Goal: Task Accomplishment & Management: Complete application form

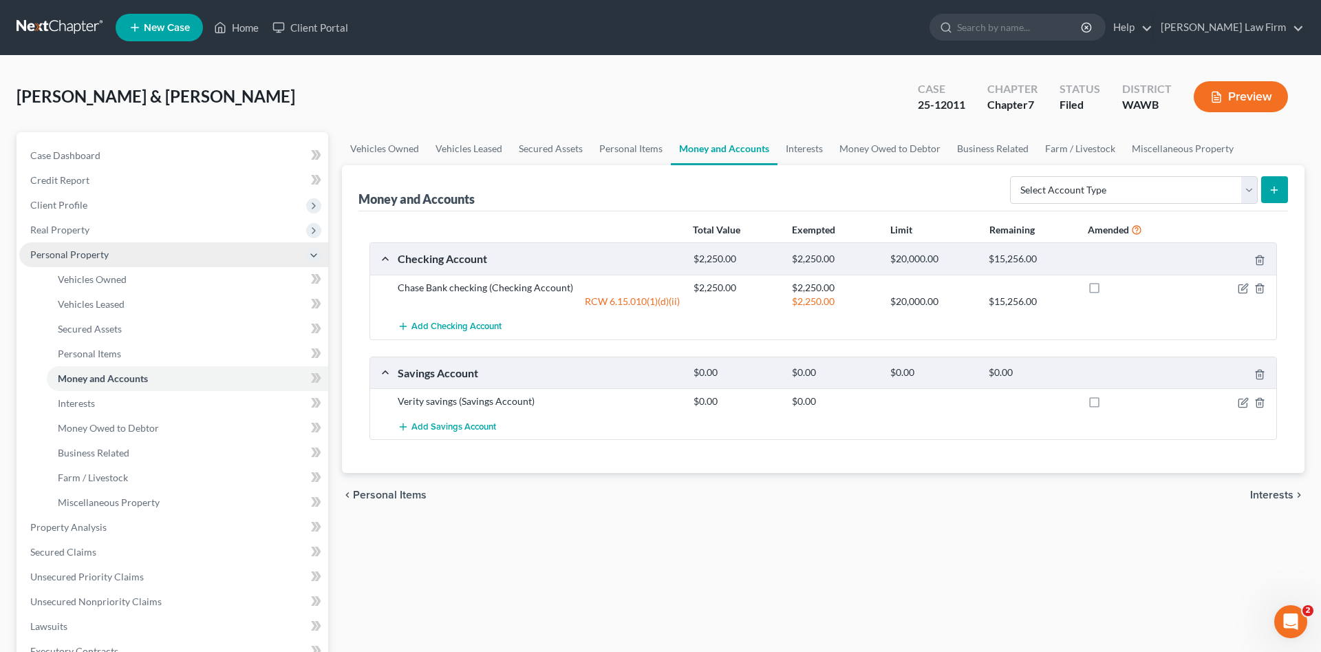
click at [92, 259] on span "Personal Property" at bounding box center [69, 254] width 78 height 12
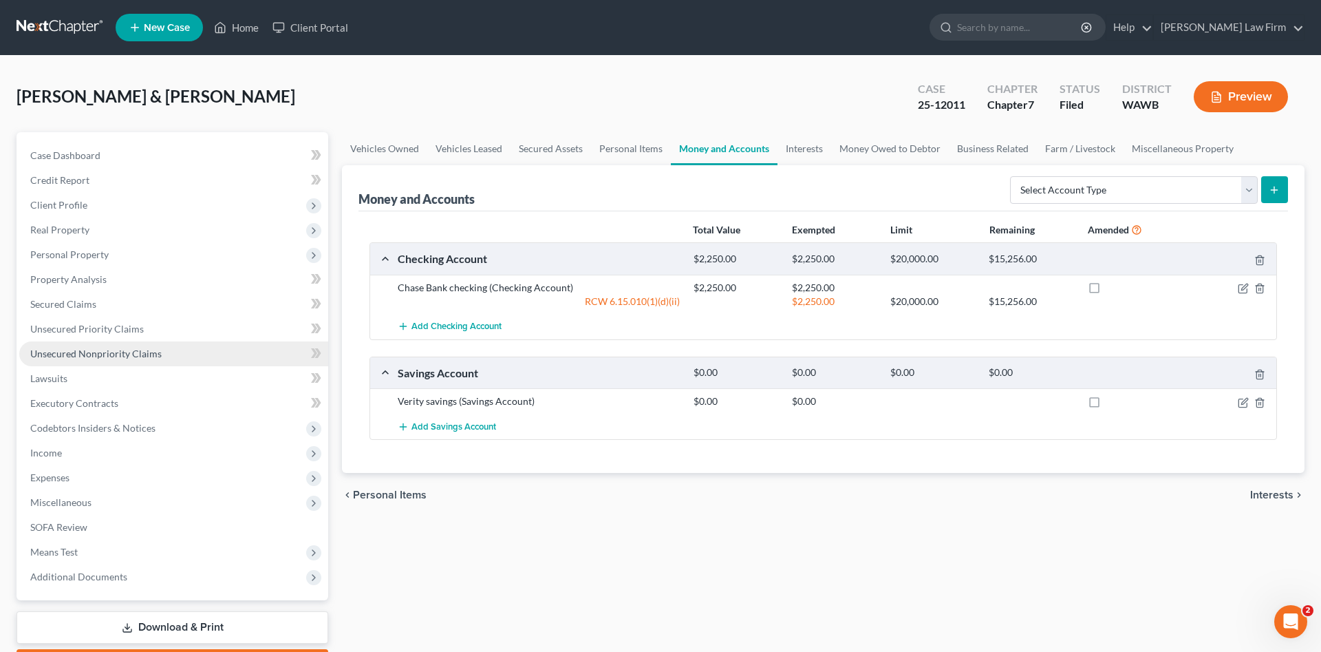
click at [122, 356] on span "Unsecured Nonpriority Claims" at bounding box center [95, 354] width 131 height 12
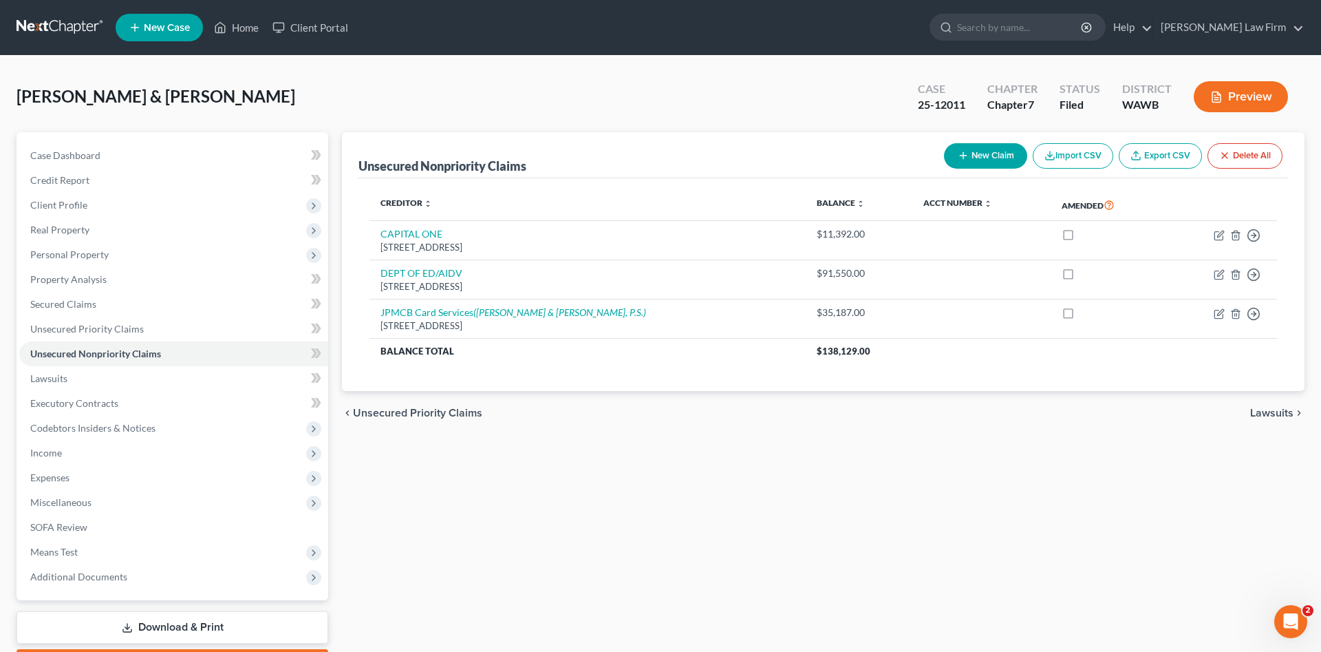
click at [992, 153] on button "New Claim" at bounding box center [985, 155] width 83 height 25
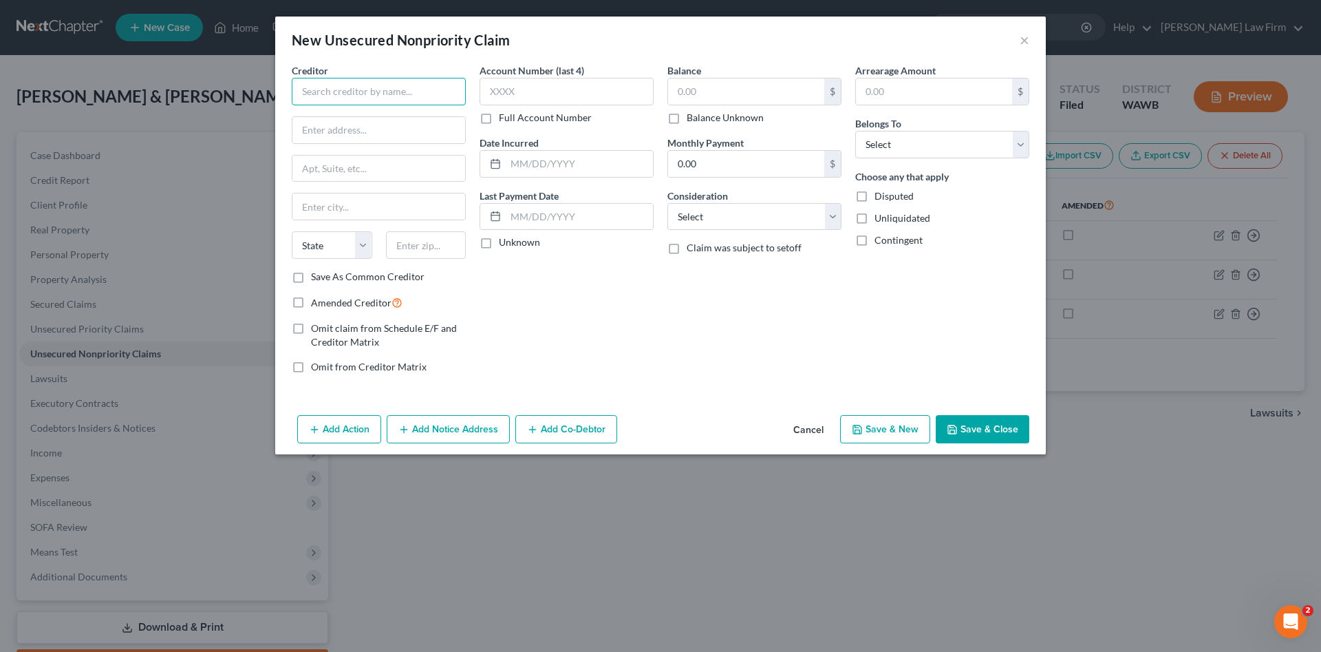
click at [394, 93] on input "text" at bounding box center [379, 92] width 174 height 28
click at [361, 124] on div "[GEOGRAPHIC_DATA]" at bounding box center [376, 128] width 147 height 12
type input "North Sound Emergency Medicine"
type input "PO Box 734442"
type input "[GEOGRAPHIC_DATA]"
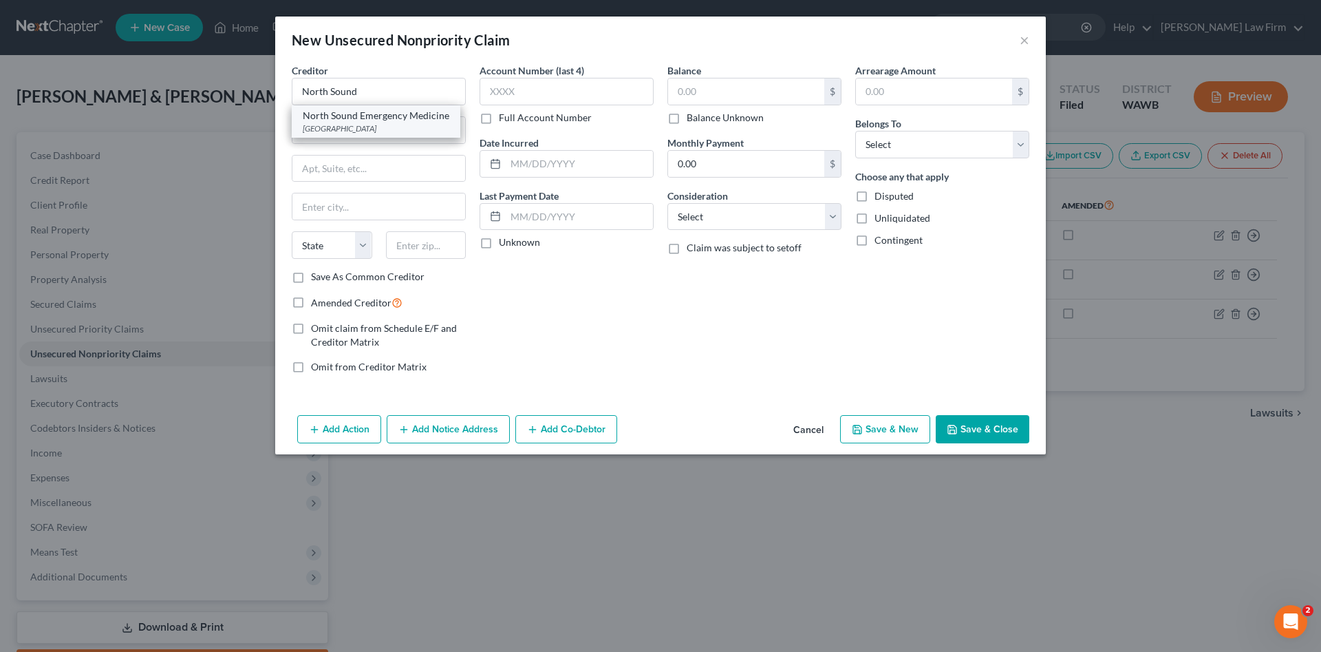
select select "14"
type input "60673"
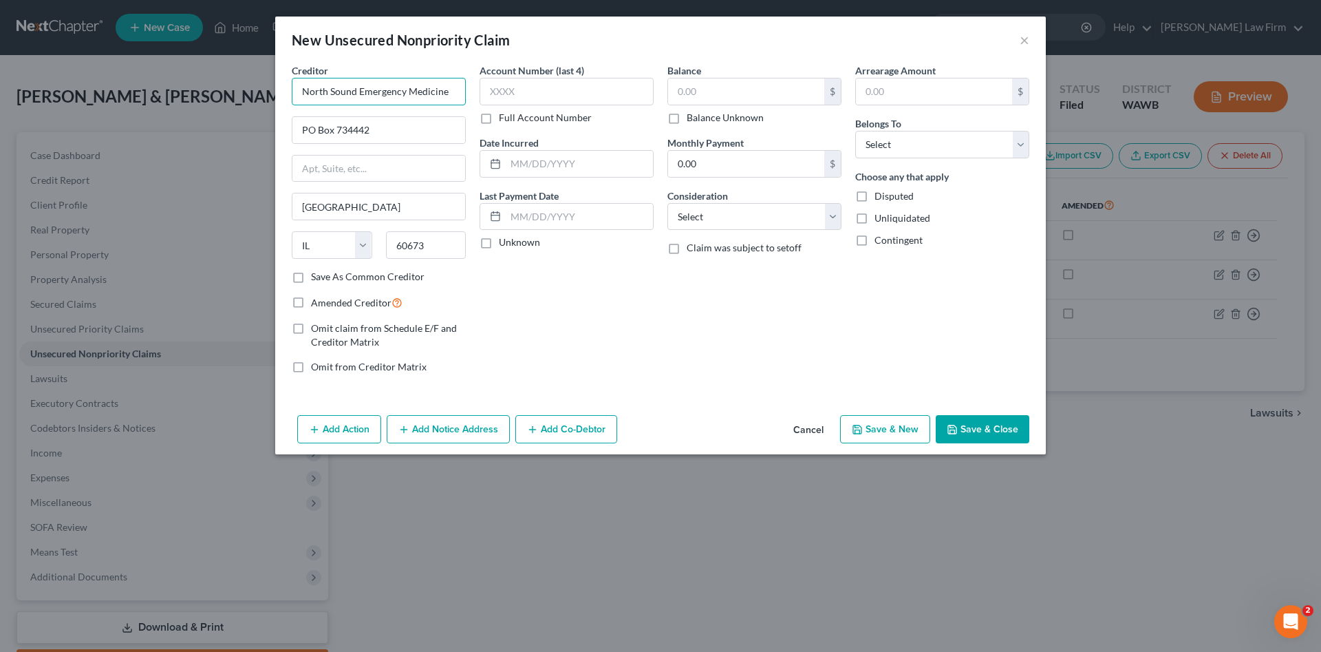
drag, startPoint x: 462, startPoint y: 92, endPoint x: 45, endPoint y: 96, distance: 416.4
click at [42, 93] on div "New Unsecured Nonpriority Claim × Creditor * North Sound Emergency Medicine [GE…" at bounding box center [660, 326] width 1321 height 652
click at [411, 89] on input "North Sound Emergency Medicine" at bounding box center [379, 92] width 174 height 28
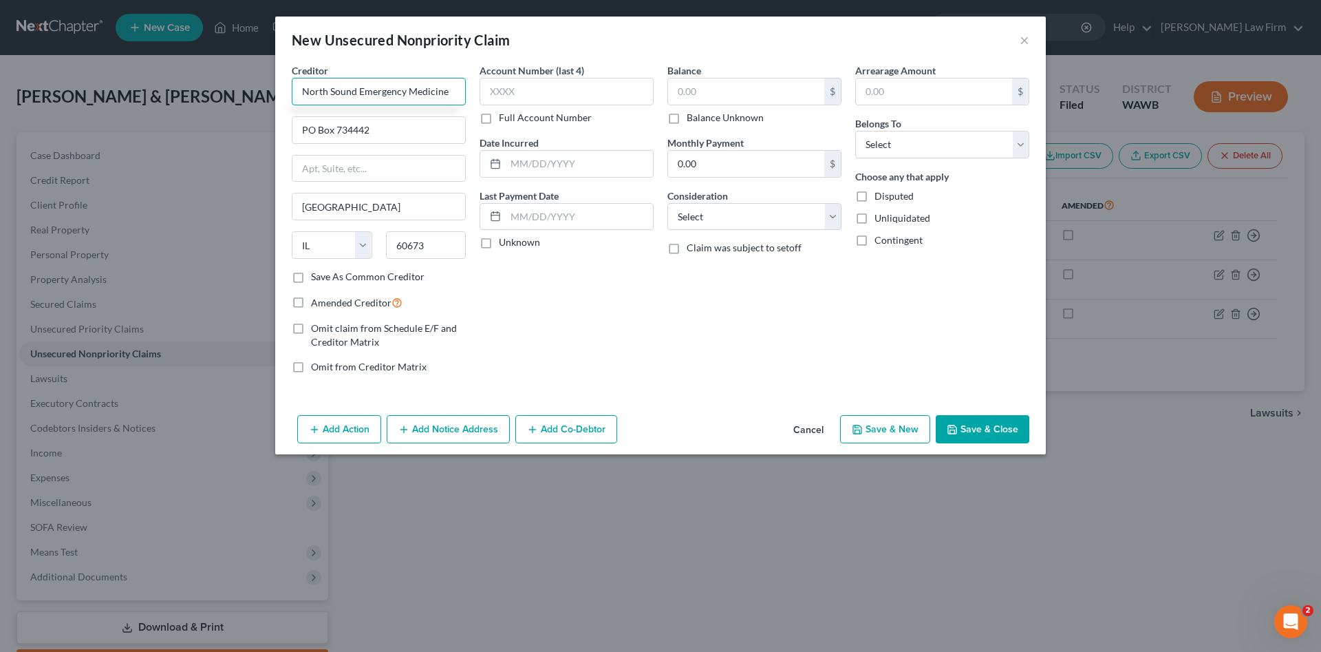
click at [411, 89] on input "North Sound Emergency Medicine" at bounding box center [379, 92] width 174 height 28
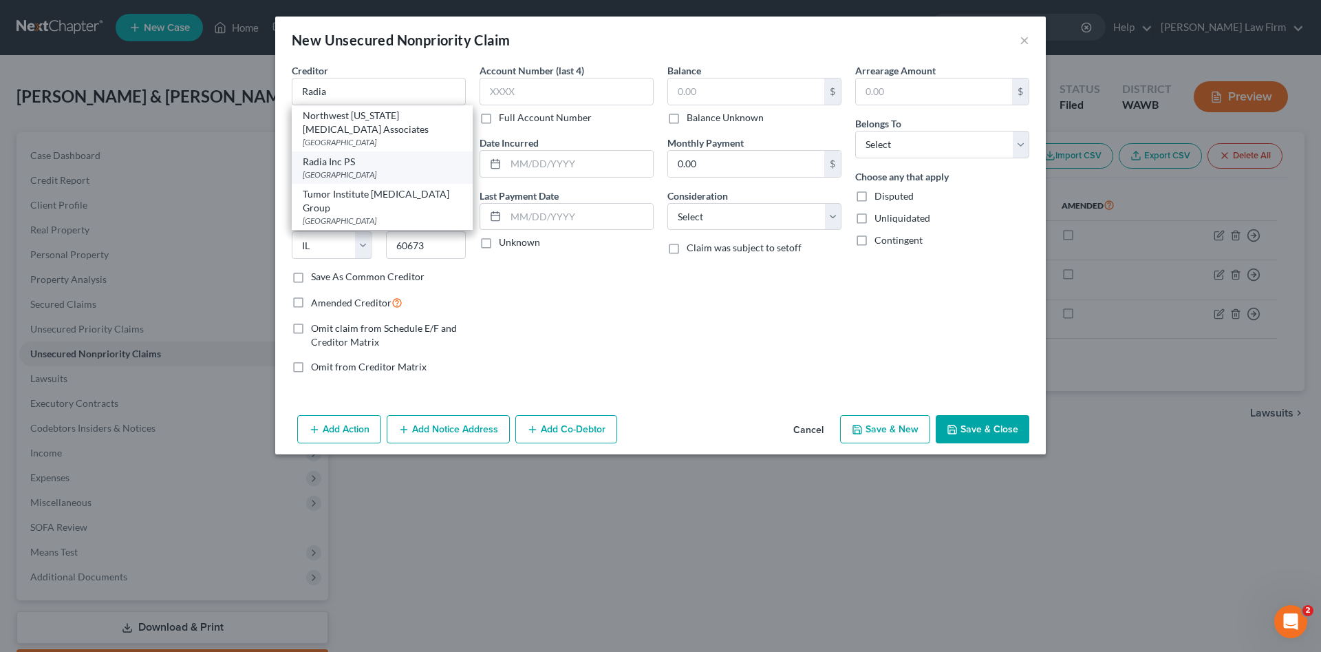
click at [370, 168] on div "Radia Inc PS" at bounding box center [382, 162] width 159 height 14
type input "Radia Inc PS"
type input "PO Box 34473"
type input "[GEOGRAPHIC_DATA]"
select select "50"
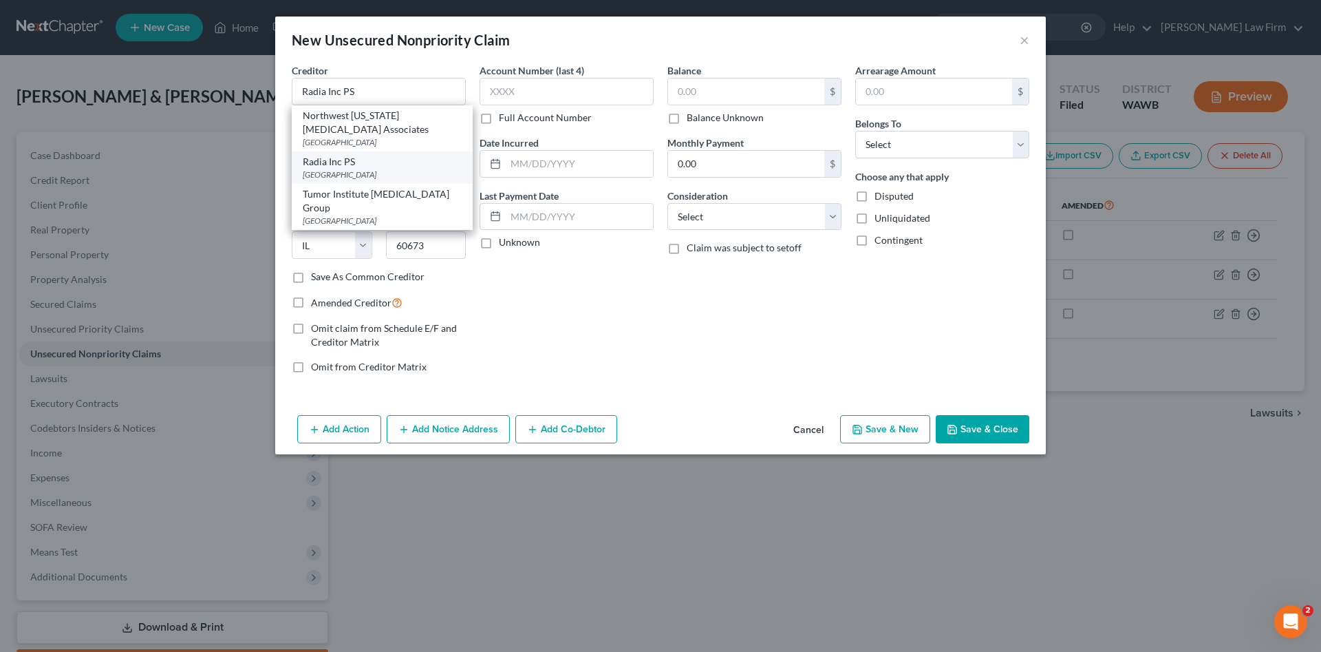
type input "98124"
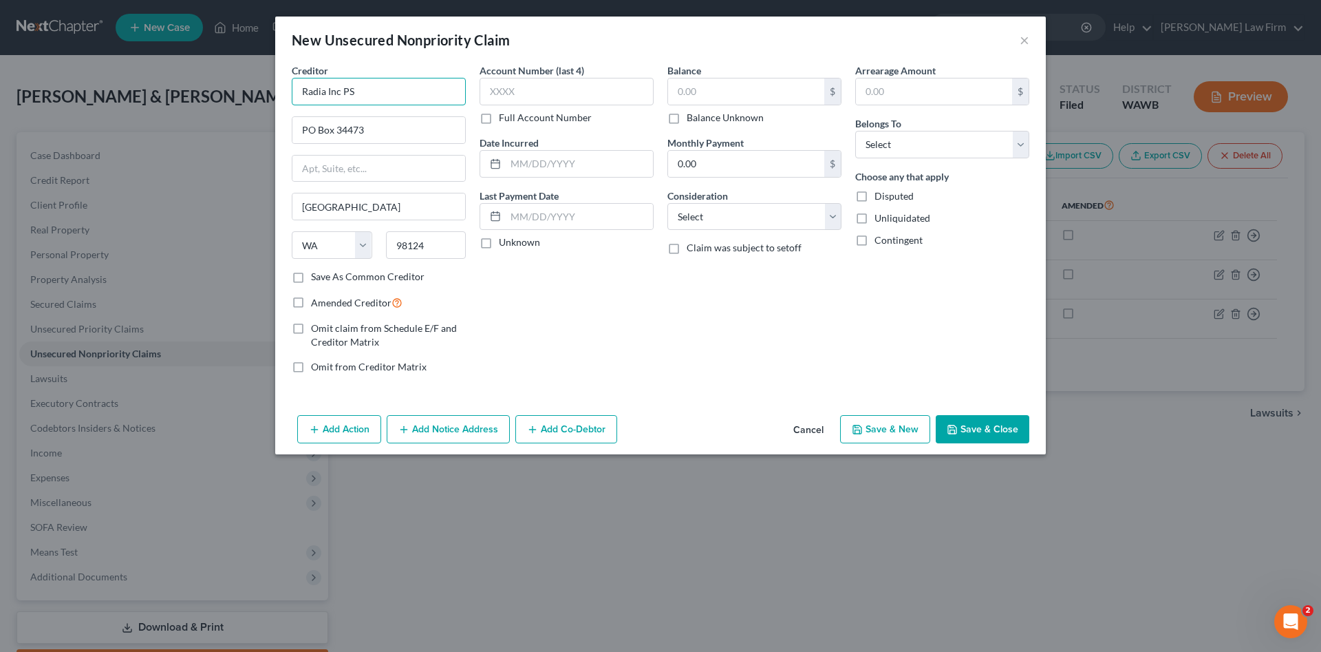
drag, startPoint x: 386, startPoint y: 88, endPoint x: 147, endPoint y: 93, distance: 239.5
click at [292, 93] on input "Radia Inc PS" at bounding box center [379, 92] width 174 height 28
drag, startPoint x: 374, startPoint y: 120, endPoint x: 287, endPoint y: 127, distance: 87.0
click at [292, 127] on input "PO Box 34473" at bounding box center [378, 130] width 173 height 26
drag, startPoint x: 424, startPoint y: 249, endPoint x: 349, endPoint y: 242, distance: 75.3
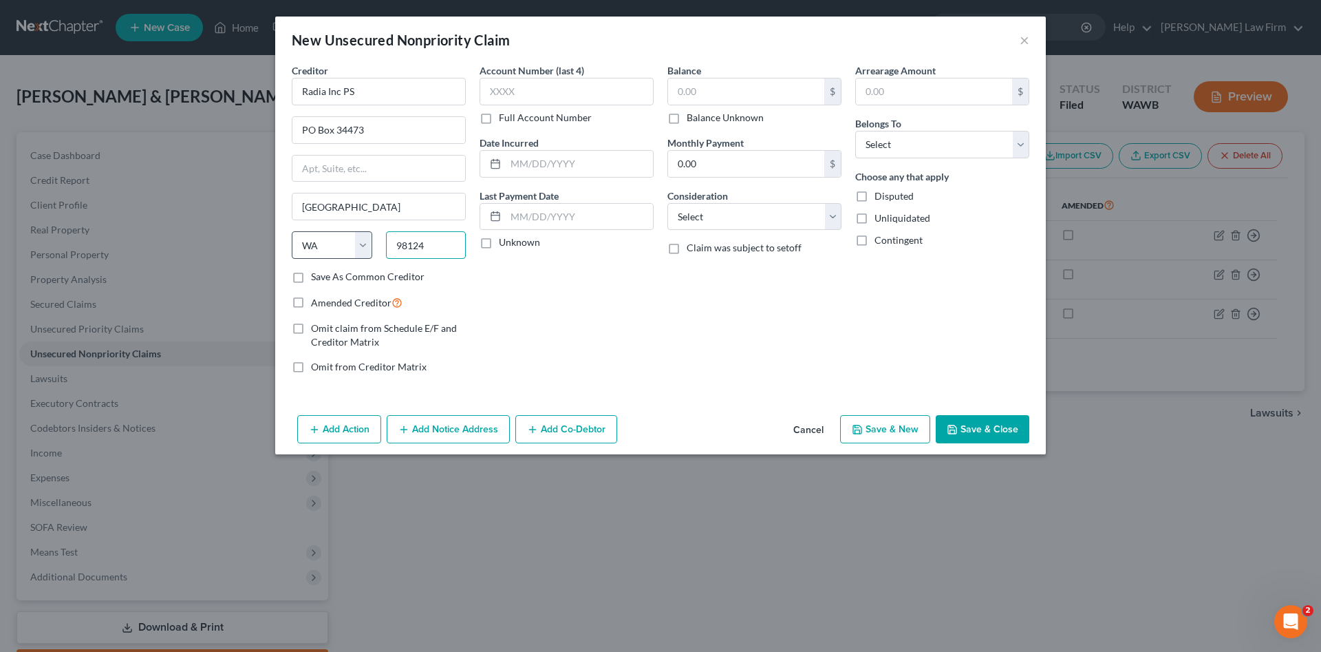
click at [386, 242] on input "98124" at bounding box center [426, 245] width 81 height 28
drag, startPoint x: 420, startPoint y: 93, endPoint x: 184, endPoint y: 87, distance: 235.4
click at [292, 87] on input "Radia Inc PS" at bounding box center [379, 92] width 174 height 28
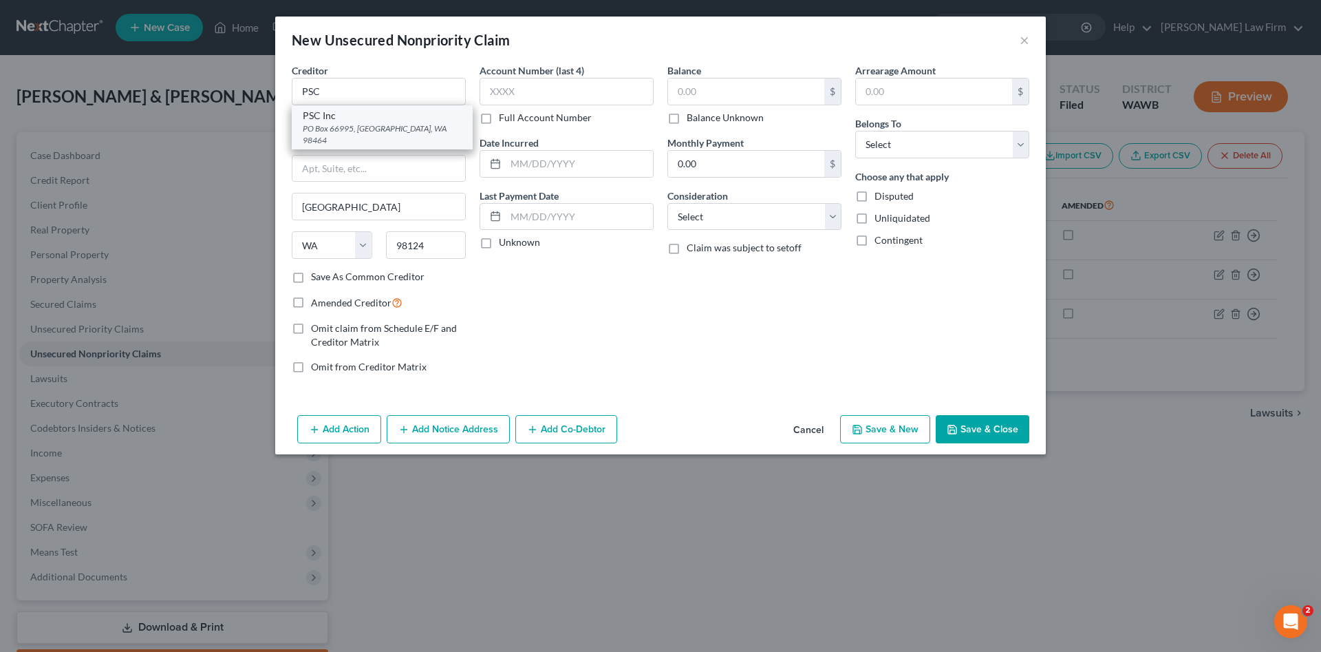
click at [356, 122] on div "PO Box 66995, [GEOGRAPHIC_DATA], WA 98464" at bounding box center [382, 133] width 159 height 23
type input "PSC Inc"
type input "PO Box 66995"
type input "Tacoma"
type input "98464"
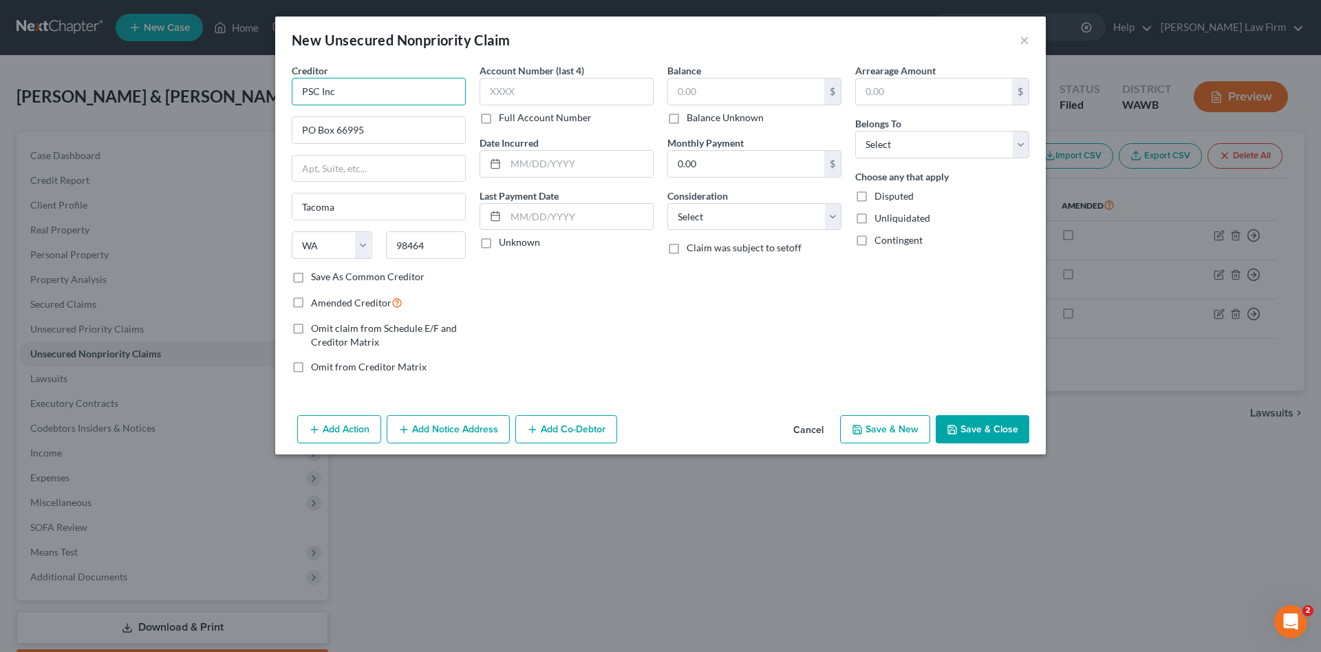
drag, startPoint x: 371, startPoint y: 94, endPoint x: 139, endPoint y: 88, distance: 232.0
click at [292, 88] on input "PSC Inc" at bounding box center [379, 92] width 174 height 28
drag, startPoint x: 314, startPoint y: 131, endPoint x: 206, endPoint y: 129, distance: 108.1
click at [292, 130] on input "PO Box 66995" at bounding box center [378, 130] width 173 height 26
drag, startPoint x: 431, startPoint y: 245, endPoint x: 337, endPoint y: 252, distance: 94.5
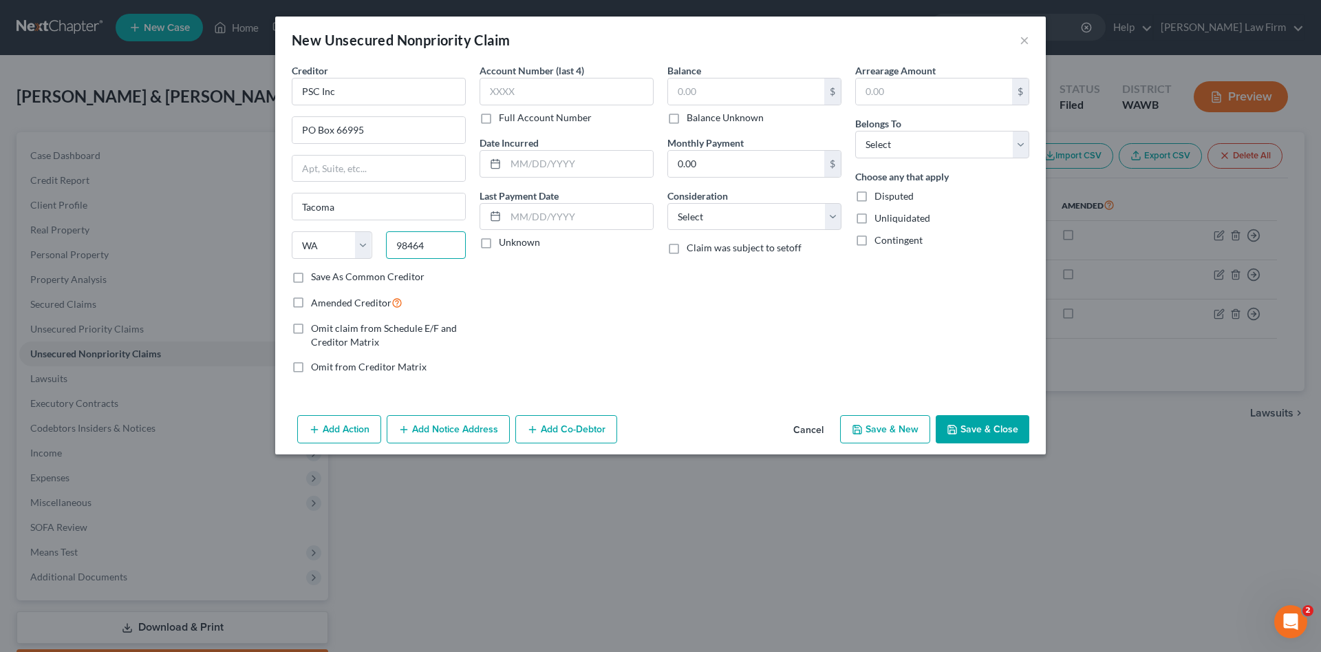
click at [386, 252] on input "98464" at bounding box center [426, 245] width 81 height 28
